Goal: Transaction & Acquisition: Purchase product/service

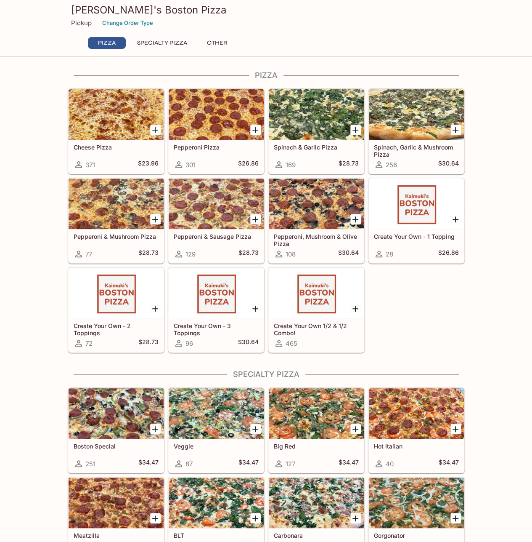
click at [318, 323] on h5 "Create Your Own 1/2 & 1/2 Combo!" at bounding box center [316, 329] width 85 height 14
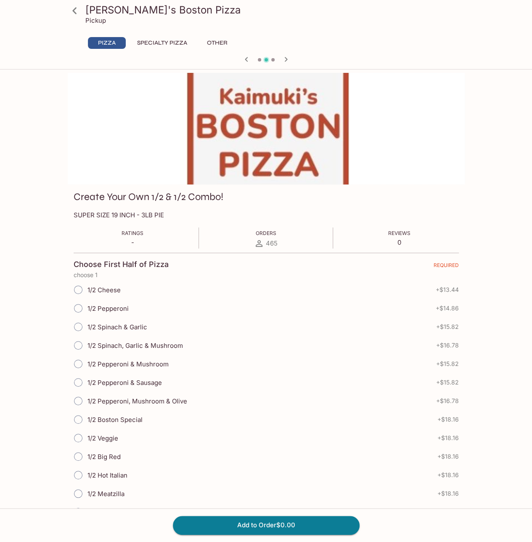
click at [77, 308] on input "1/2 Pepperoni" at bounding box center [78, 308] width 18 height 18
radio input "true"
click at [74, 11] on icon at bounding box center [74, 10] width 4 height 7
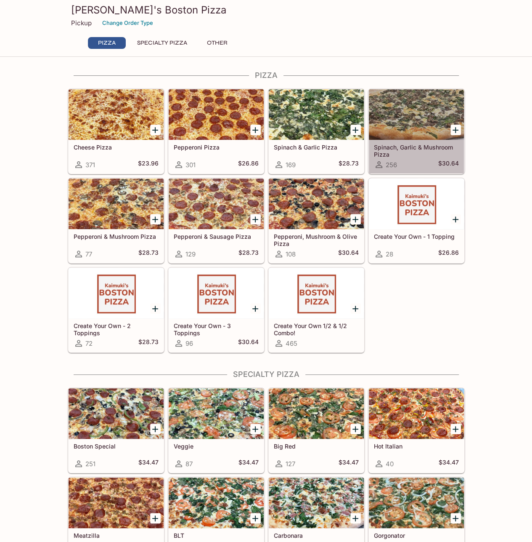
click at [405, 149] on h5 "Spinach, Garlic & Mushroom Pizza" at bounding box center [416, 150] width 85 height 14
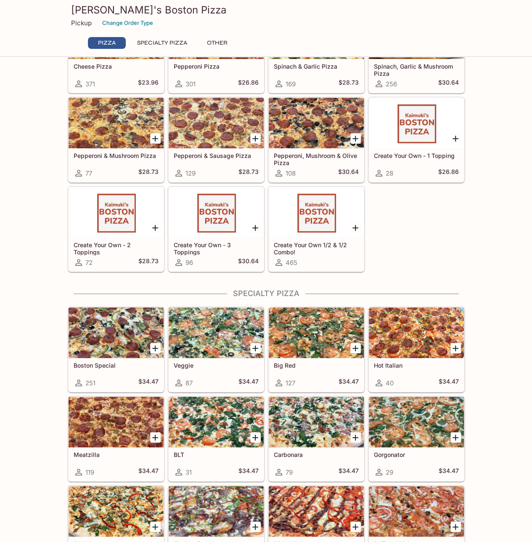
scroll to position [84, 0]
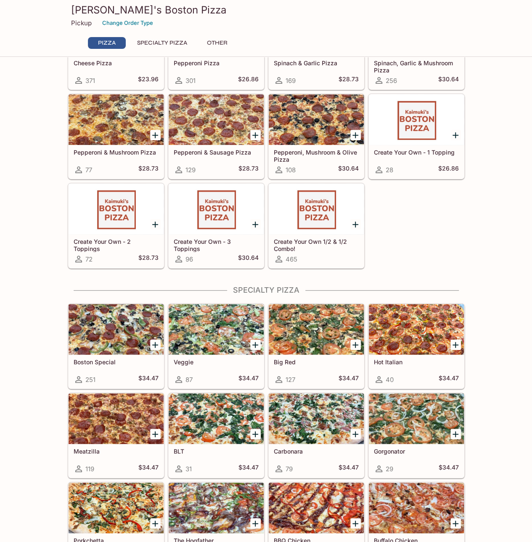
click at [214, 365] on div "Veggie 87 $34.47" at bounding box center [216, 371] width 95 height 34
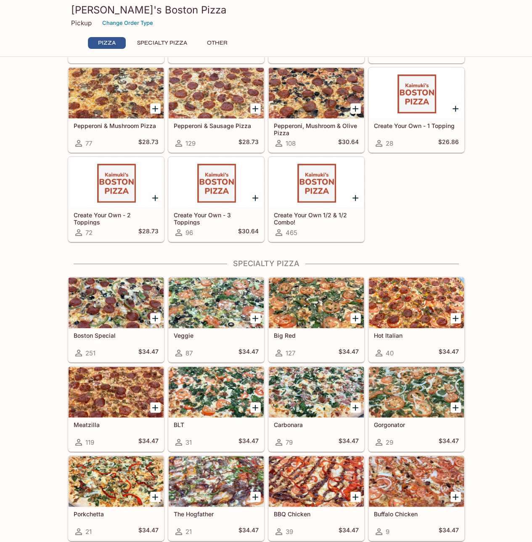
scroll to position [110, 0]
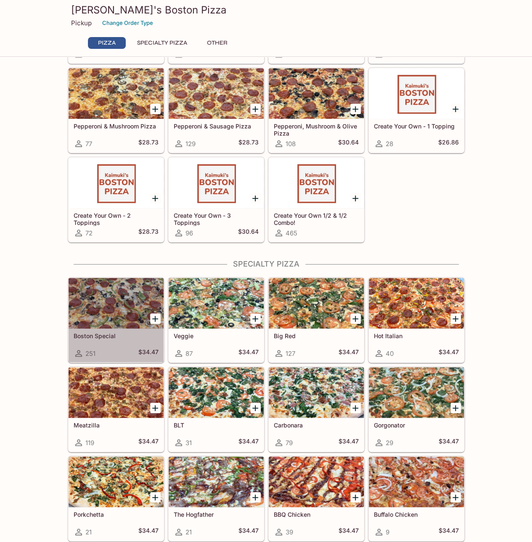
click at [137, 294] on div at bounding box center [116, 303] width 95 height 50
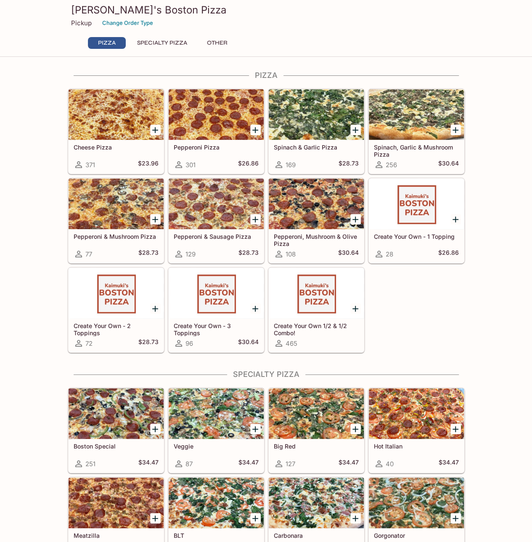
click at [327, 332] on h5 "Create Your Own 1/2 & 1/2 Combo!" at bounding box center [316, 329] width 85 height 14
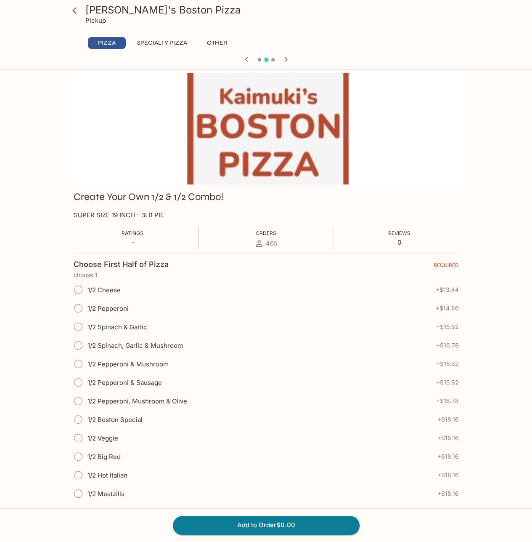
click at [77, 311] on input "1/2 Pepperoni" at bounding box center [78, 308] width 18 height 18
radio input "true"
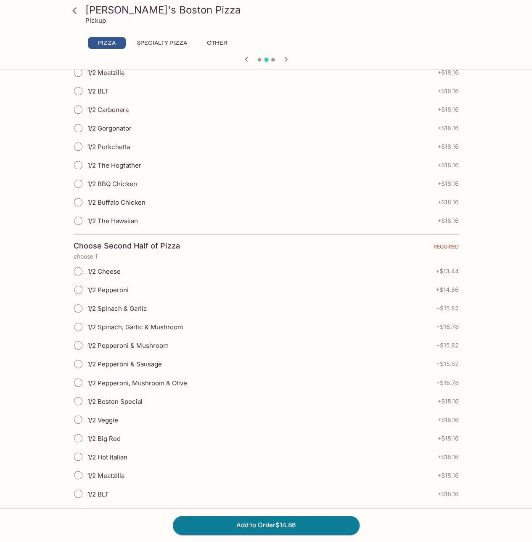
scroll to position [463, 0]
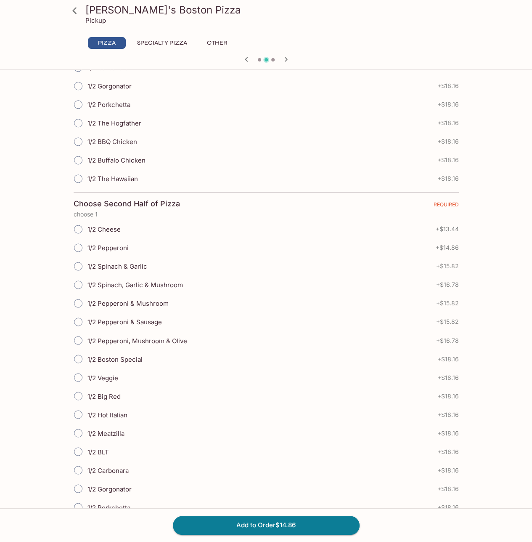
click at [80, 277] on input "1/2 Spinach, Garlic & Mushroom" at bounding box center [78, 285] width 18 height 18
radio input "true"
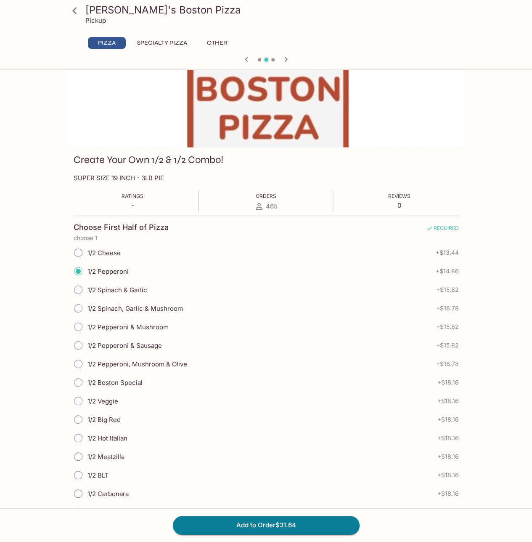
scroll to position [0, 0]
